Goal: Find specific page/section: Find specific page/section

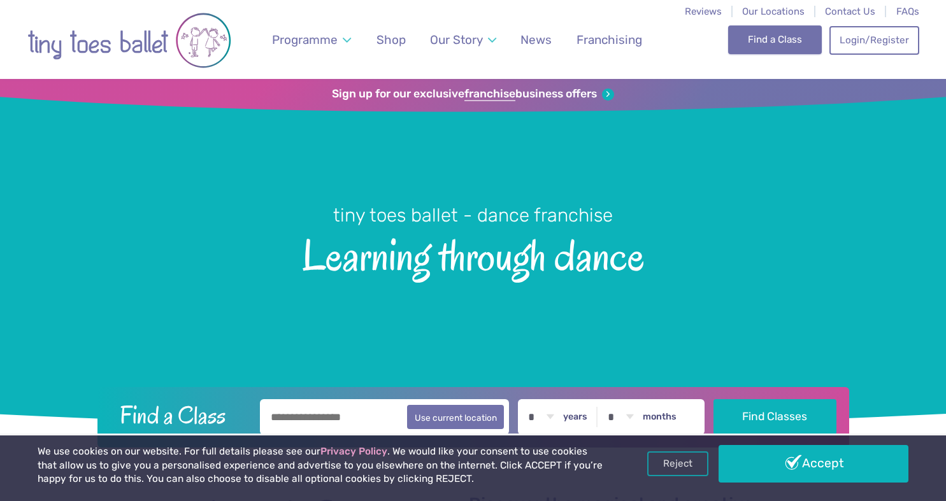
click at [761, 50] on link "Find a Class" at bounding box center [775, 39] width 94 height 28
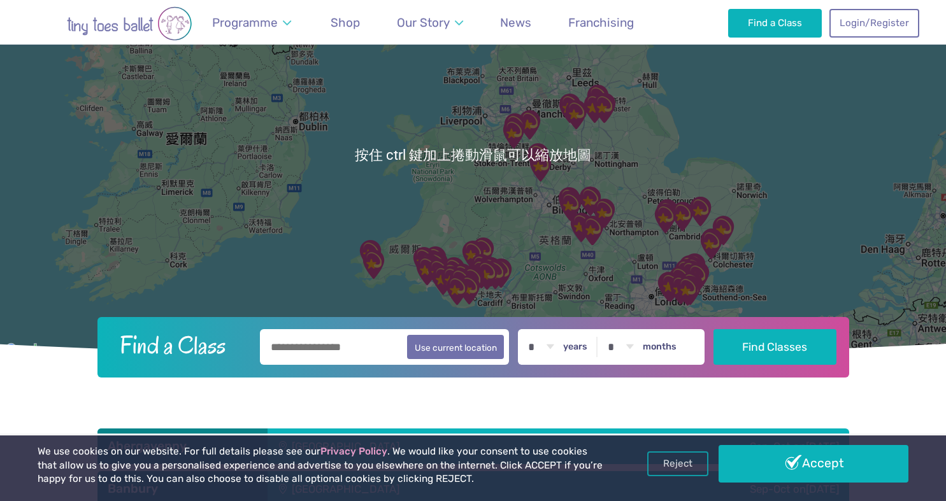
scroll to position [127, 0]
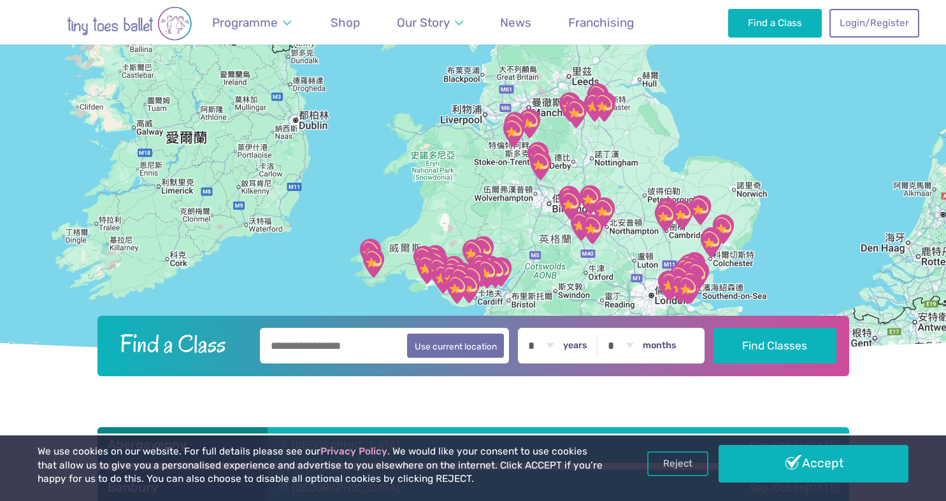
click at [311, 343] on input "text" at bounding box center [385, 346] width 250 height 36
click at [446, 353] on button "Use current location" at bounding box center [455, 345] width 97 height 24
type input "**********"
click at [655, 166] on div at bounding box center [473, 154] width 946 height 405
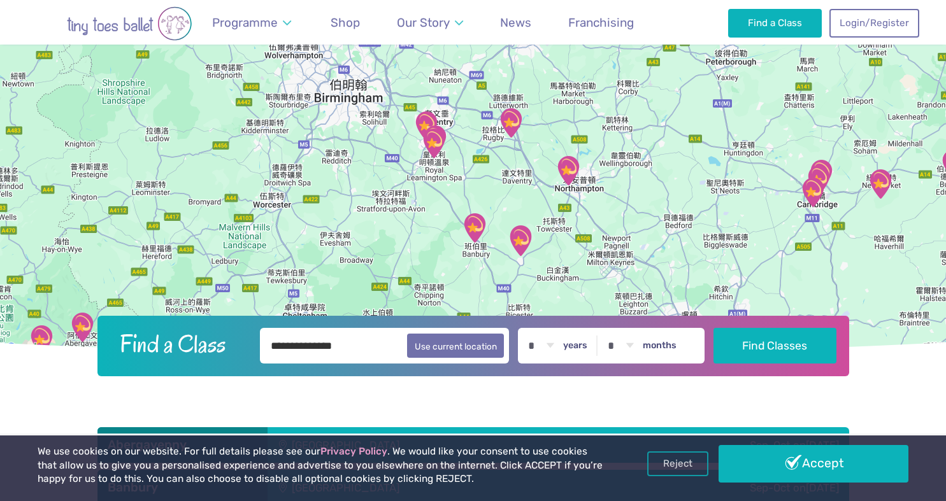
drag, startPoint x: 621, startPoint y: 153, endPoint x: 621, endPoint y: 142, distance: 10.8
click at [621, 142] on div at bounding box center [473, 154] width 946 height 405
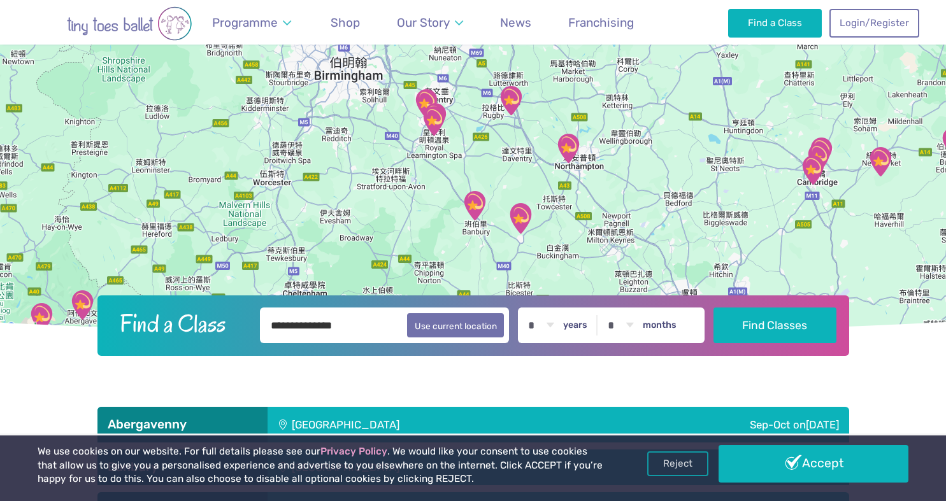
scroll to position [466, 0]
